Goal: Transaction & Acquisition: Purchase product/service

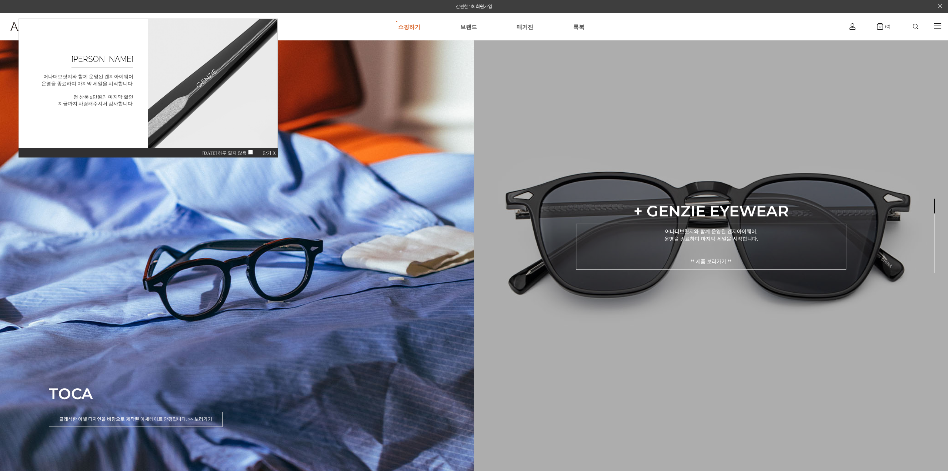
click at [656, 224] on p "어나더브릿지와 함께 운영된 겐지아이웨어. 운영을 종료하며 마지막 세일을 시작합니다. ** 제품 보러가기 **" at bounding box center [711, 246] width 270 height 46
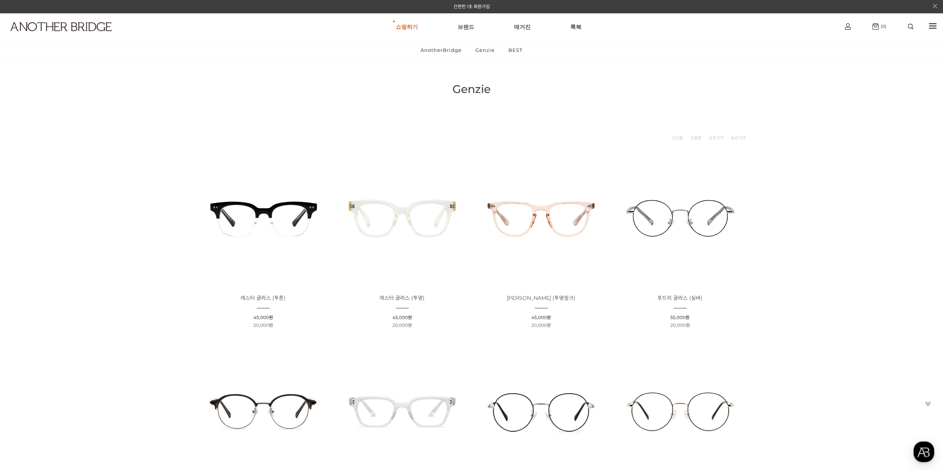
click at [296, 203] on img at bounding box center [263, 218] width 134 height 134
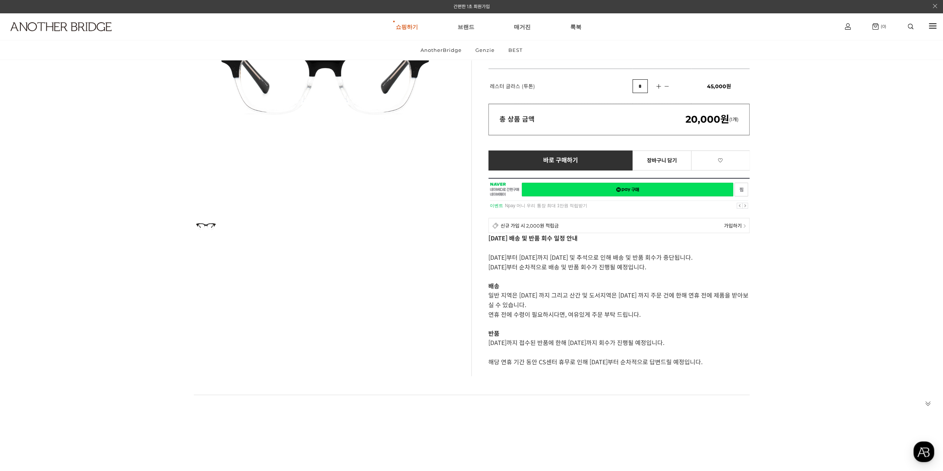
drag, startPoint x: 737, startPoint y: 364, endPoint x: 481, endPoint y: 234, distance: 287.4
click at [481, 234] on div "레스터 글라스 (투톤) Like 0 제품의 링크를 복사하여 공유하실 수 있습니다. FACEBOOK TWEETER URL 복사 추가 혜택안내 기…" at bounding box center [610, 161] width 278 height 430
drag, startPoint x: 627, startPoint y: 325, endPoint x: 638, endPoint y: 335, distance: 14.7
click at [627, 325] on p at bounding box center [618, 324] width 261 height 10
